Goal: Task Accomplishment & Management: Manage account settings

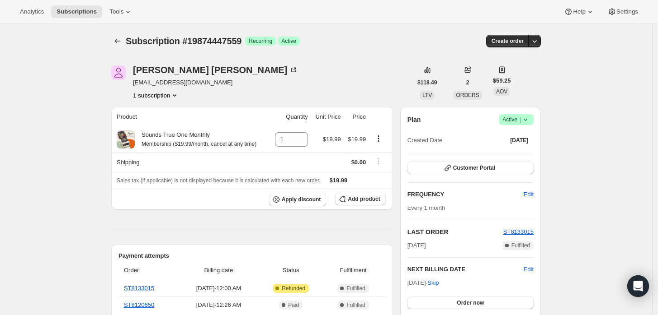
click at [528, 117] on icon at bounding box center [525, 119] width 9 height 9
click at [527, 152] on span "Cancel subscription" at bounding box center [519, 152] width 51 height 7
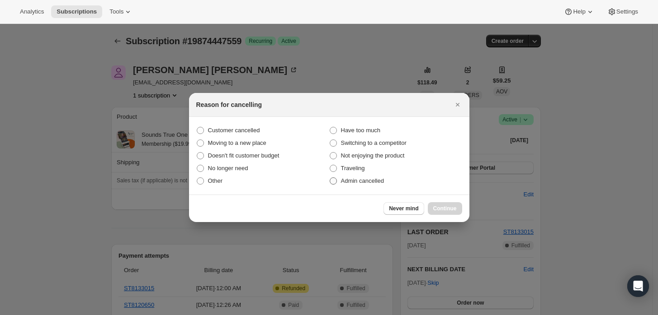
click at [372, 184] on span "Admin cancelled" at bounding box center [362, 181] width 43 height 7
click at [330, 178] on input "Admin cancelled" at bounding box center [329, 178] width 0 height 0
radio input "true"
click at [443, 206] on span "Continue" at bounding box center [445, 208] width 24 height 7
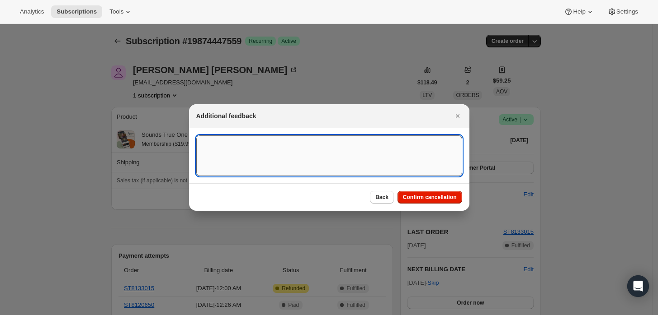
click at [366, 158] on textarea ":rbj:" at bounding box center [329, 156] width 266 height 41
type textarea "Customer requested cancellation and refund."
click at [435, 196] on span "Confirm cancellation" at bounding box center [430, 197] width 54 height 7
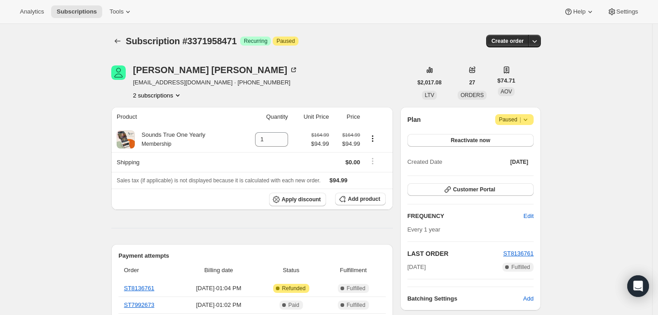
click at [532, 119] on span "Attention Paused |" at bounding box center [514, 119] width 38 height 11
click at [497, 140] on span "Cancel subscription" at bounding box center [517, 137] width 51 height 7
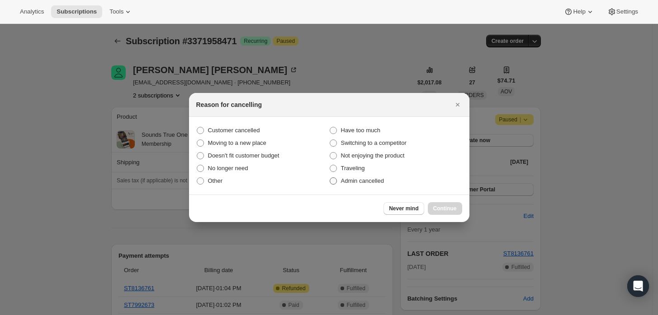
click at [380, 183] on span "Admin cancelled" at bounding box center [362, 181] width 43 height 7
click at [330, 178] on input "Admin cancelled" at bounding box center [329, 178] width 0 height 0
radio input "true"
click at [444, 209] on span "Continue" at bounding box center [445, 208] width 24 height 7
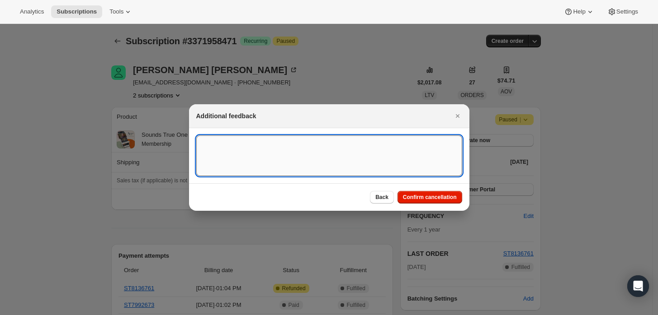
click at [377, 174] on textarea ":rbk:" at bounding box center [329, 156] width 266 height 41
type textarea "Customner"
type textarea "customer requested cancellation and refund."
click at [420, 202] on button "Confirm cancellation" at bounding box center [429, 197] width 65 height 13
